Goal: Register for event/course

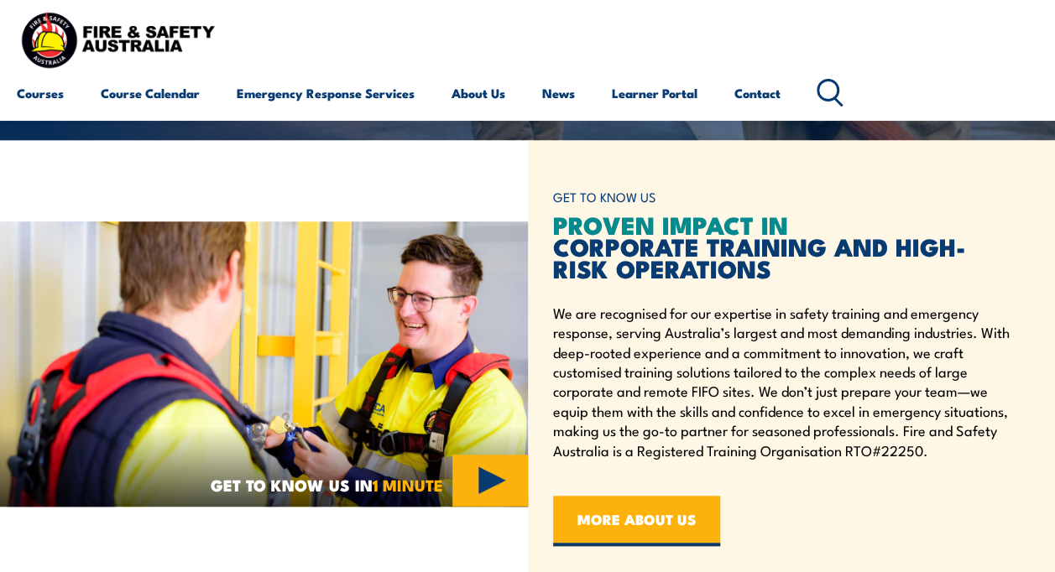
scroll to position [447, 0]
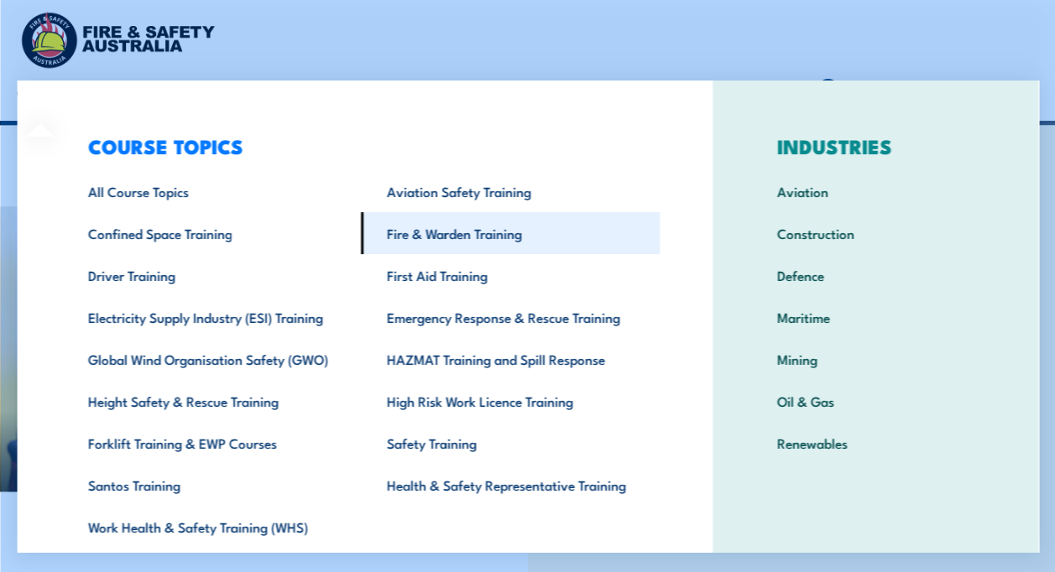
click at [461, 227] on link "Fire & Warden Training" at bounding box center [509, 233] width 299 height 42
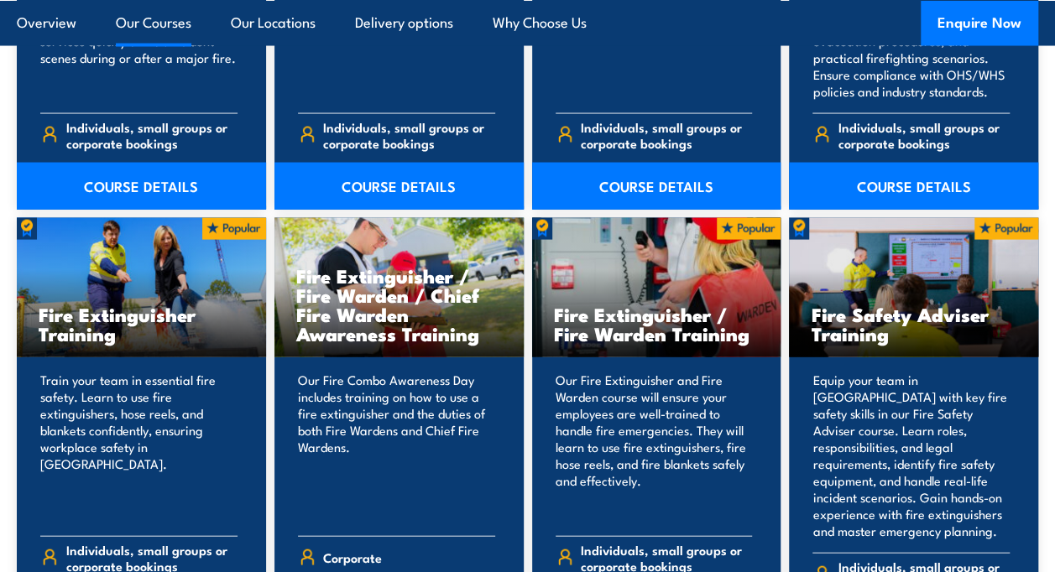
scroll to position [1622, 0]
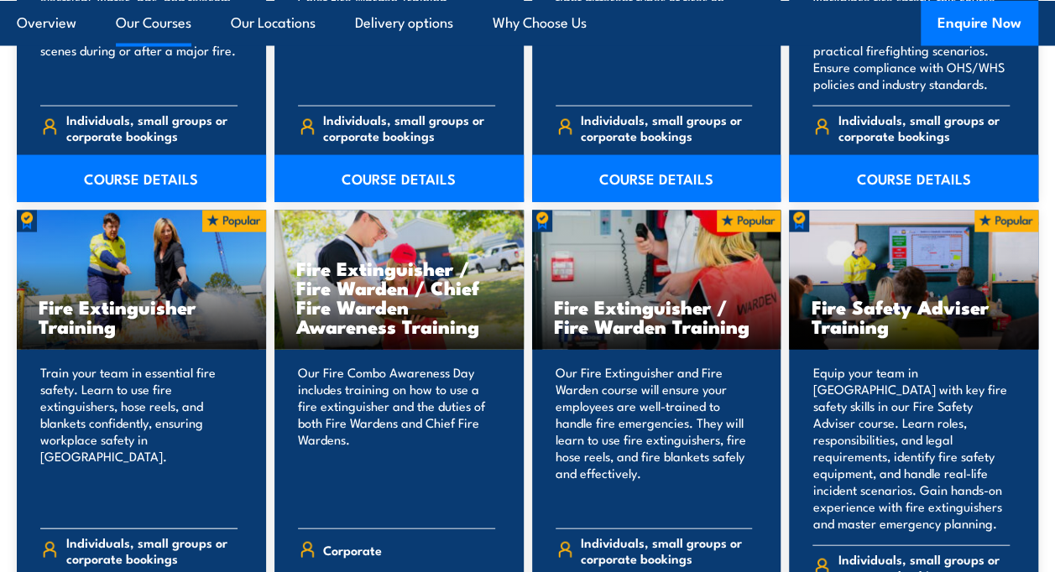
click at [96, 398] on p "Train your team in essential fire safety. Learn to use fire extinguishers, hose…" at bounding box center [138, 439] width 197 height 151
click at [220, 221] on img at bounding box center [234, 222] width 64 height 22
click at [151, 268] on div "Fire Extinguisher Training" at bounding box center [141, 280] width 249 height 139
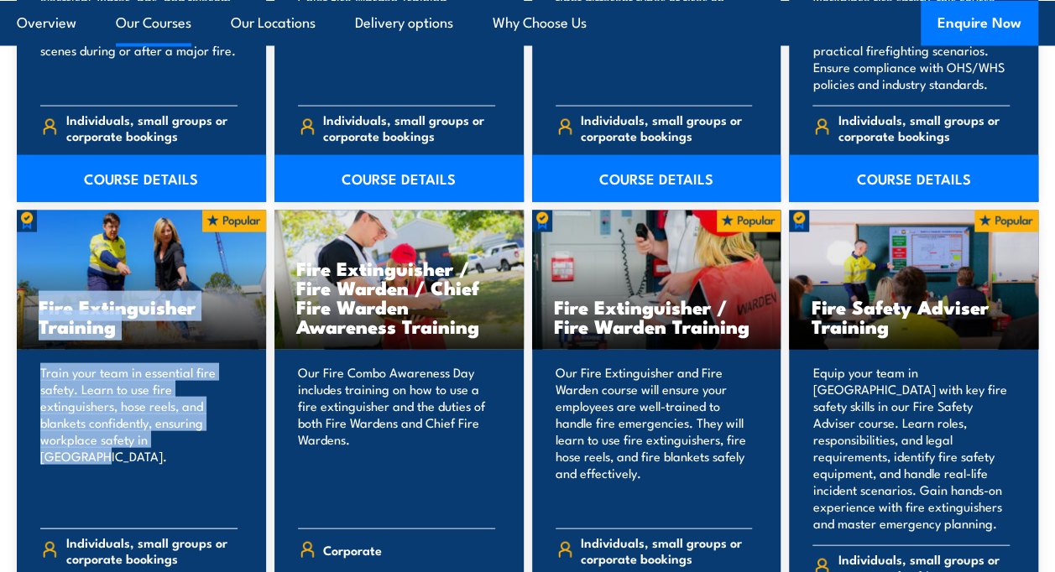
drag, startPoint x: 151, startPoint y: 268, endPoint x: 173, endPoint y: 502, distance: 234.3
click at [173, 502] on div "Fire Extinguisher Training Train your team in essential fire safety. Learn to u…" at bounding box center [141, 426] width 249 height 431
click at [173, 502] on p "Train your team in essential fire safety. Learn to use fire extinguishers, hose…" at bounding box center [138, 439] width 197 height 151
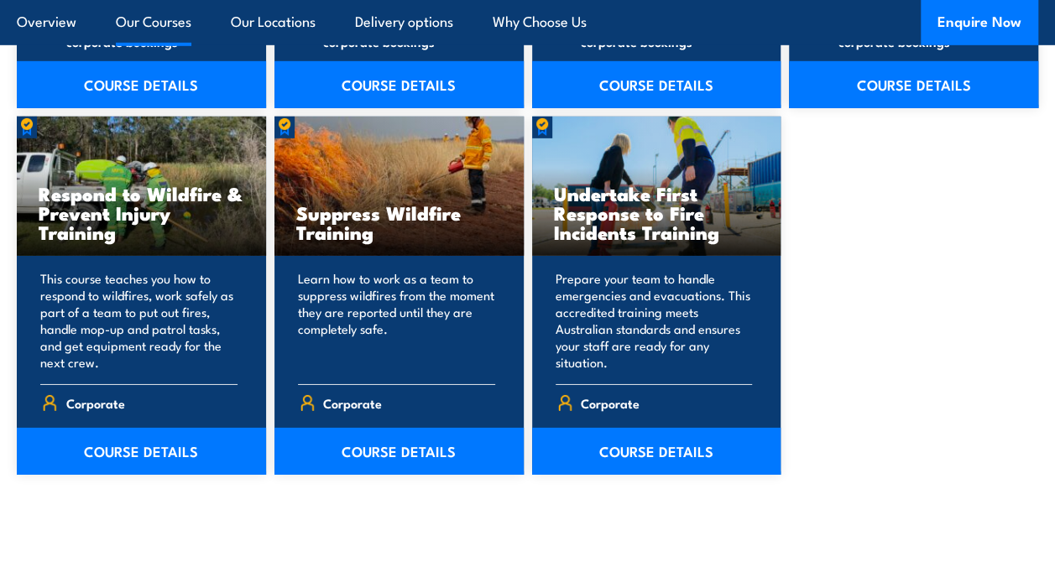
scroll to position [2606, 0]
